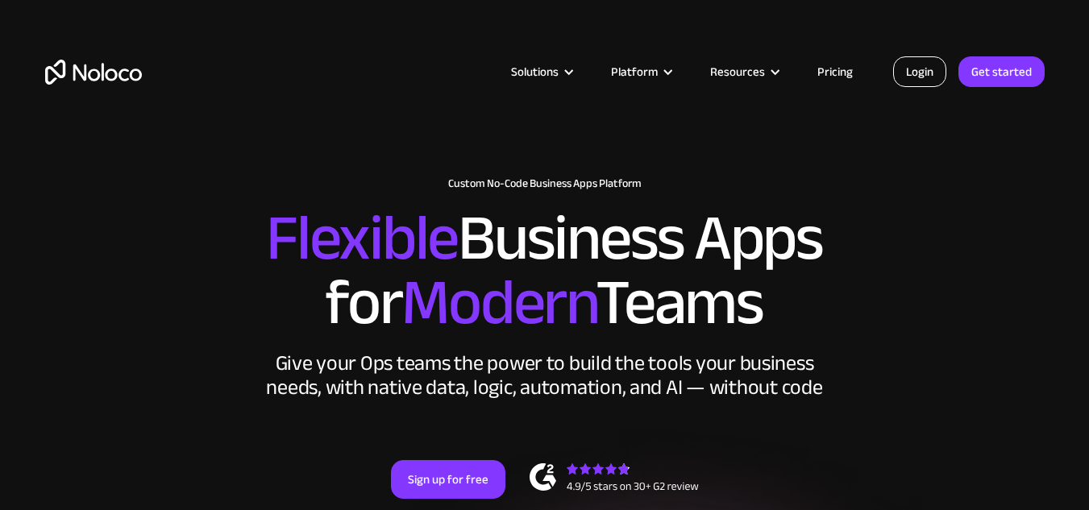
click at [932, 74] on link "Login" at bounding box center [919, 71] width 53 height 31
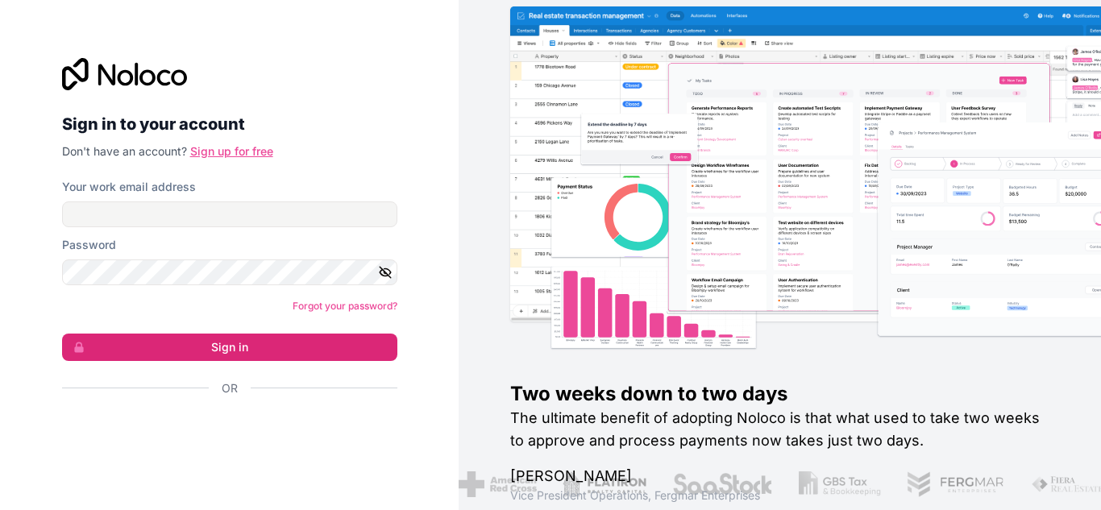
click at [234, 146] on link "Sign up for free" at bounding box center [231, 151] width 83 height 14
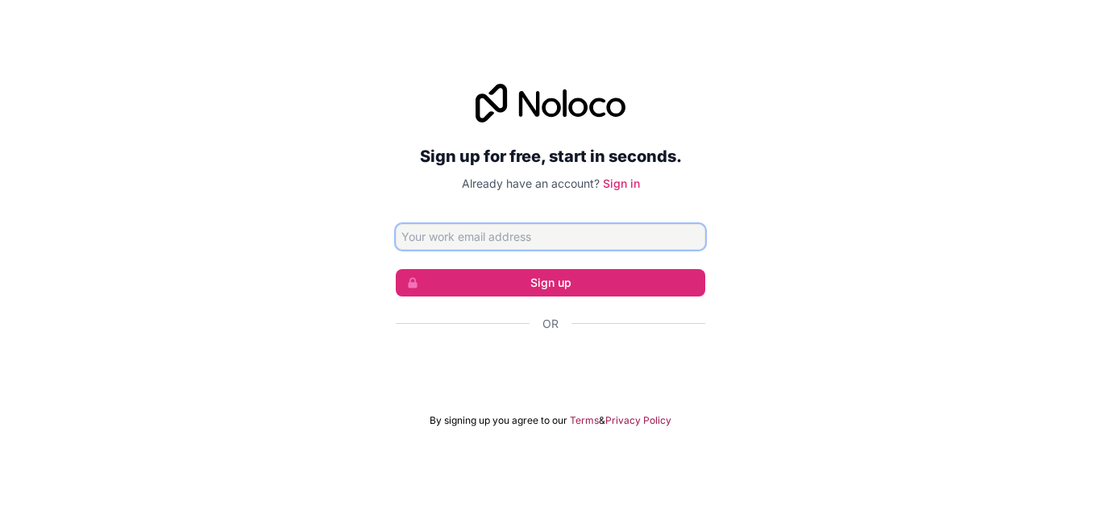
paste input "[PERSON_NAME][EMAIL_ADDRESS][DOMAIN_NAME]"
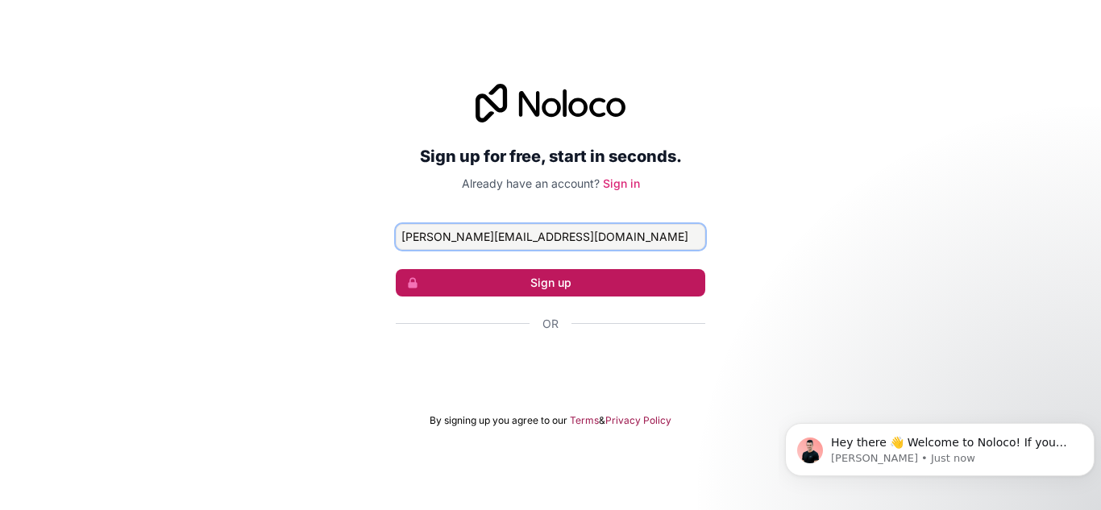
type input "[PERSON_NAME][EMAIL_ADDRESS][DOMAIN_NAME]"
click at [539, 280] on button "Sign up" at bounding box center [551, 282] width 310 height 27
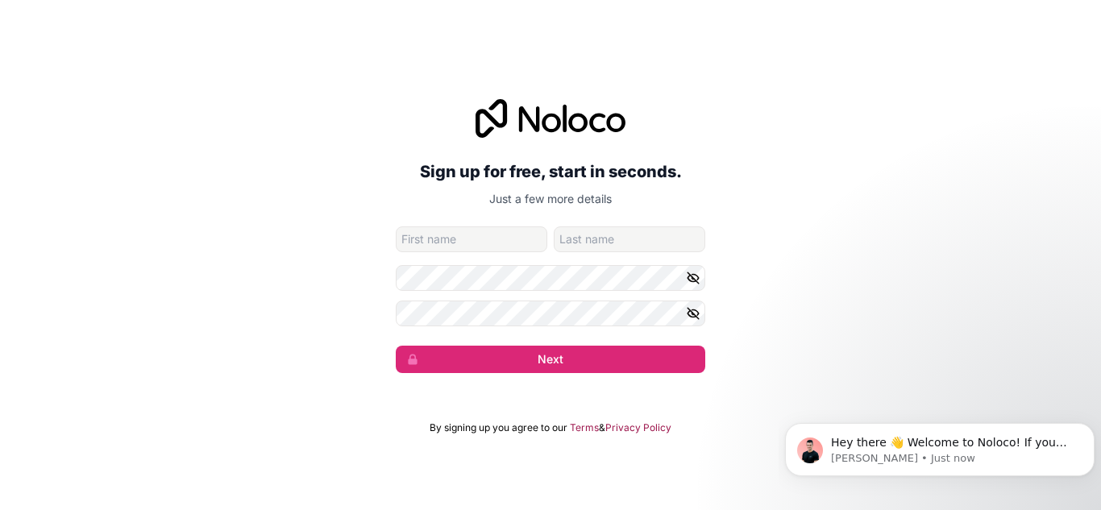
click at [463, 235] on input "given-name" at bounding box center [472, 240] width 152 height 26
type input "sxxx"
click at [566, 237] on input "family-name" at bounding box center [630, 240] width 152 height 26
type input "xaxasx"
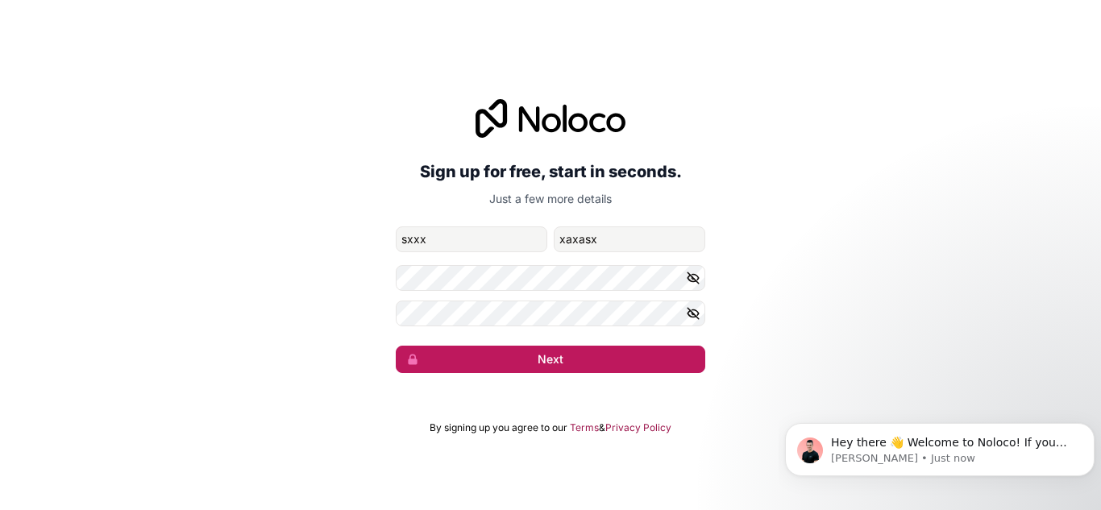
click at [557, 357] on button "Next" at bounding box center [551, 359] width 310 height 27
click at [517, 350] on button "Next" at bounding box center [551, 359] width 310 height 27
